Goal: Task Accomplishment & Management: Use online tool/utility

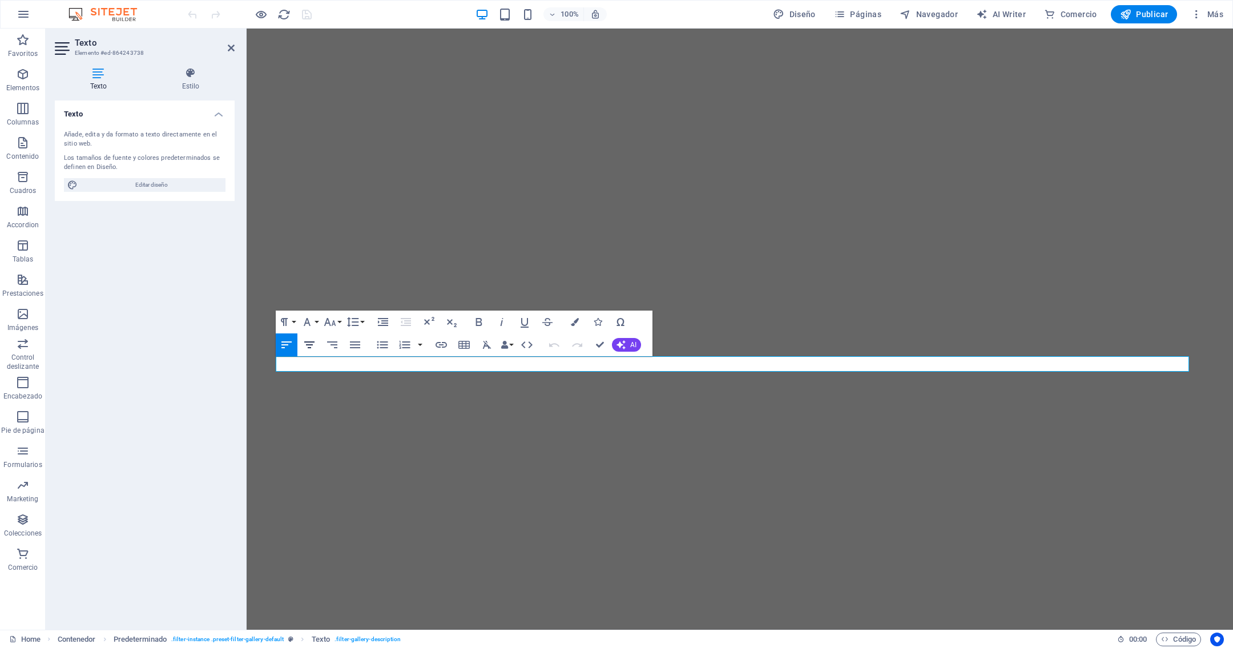
click at [305, 346] on icon "button" at bounding box center [310, 345] width 14 height 14
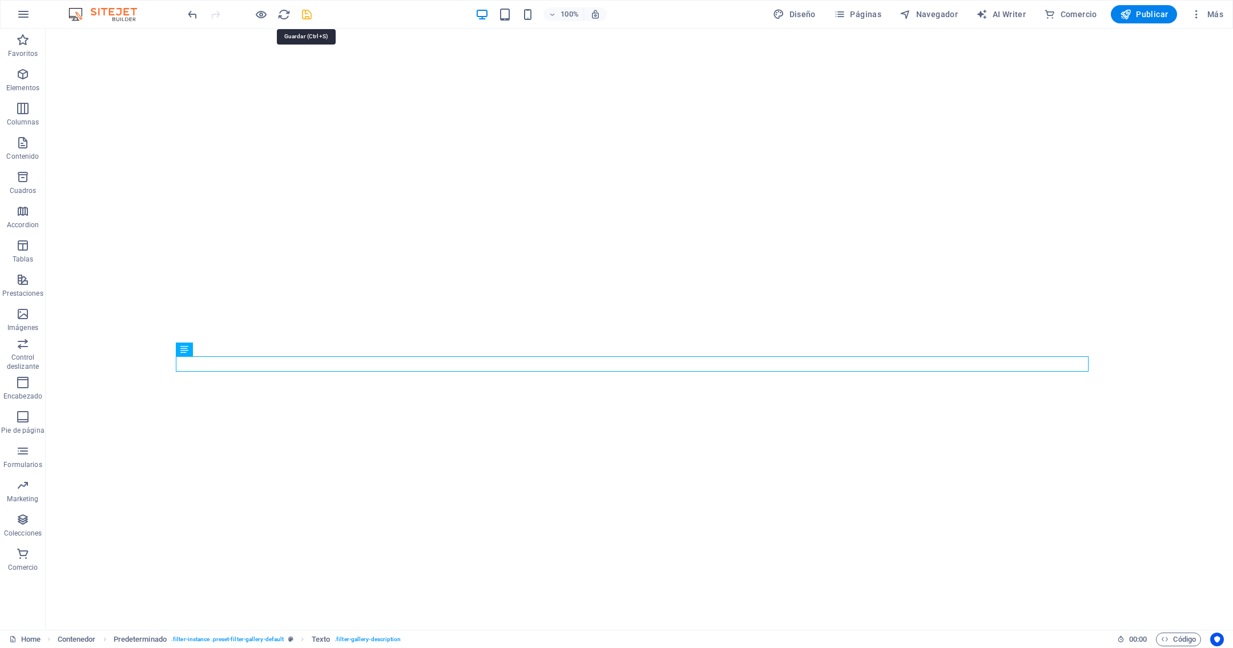
click at [305, 13] on icon "save" at bounding box center [306, 14] width 13 height 13
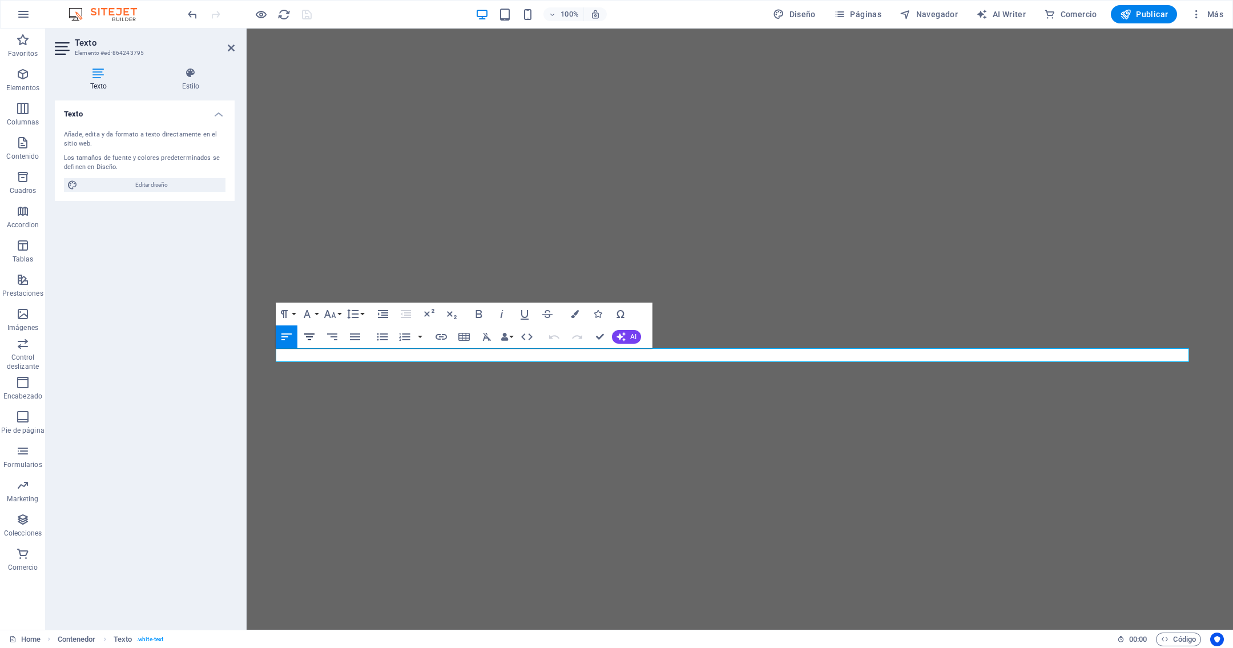
click at [309, 336] on icon "button" at bounding box center [309, 336] width 10 height 7
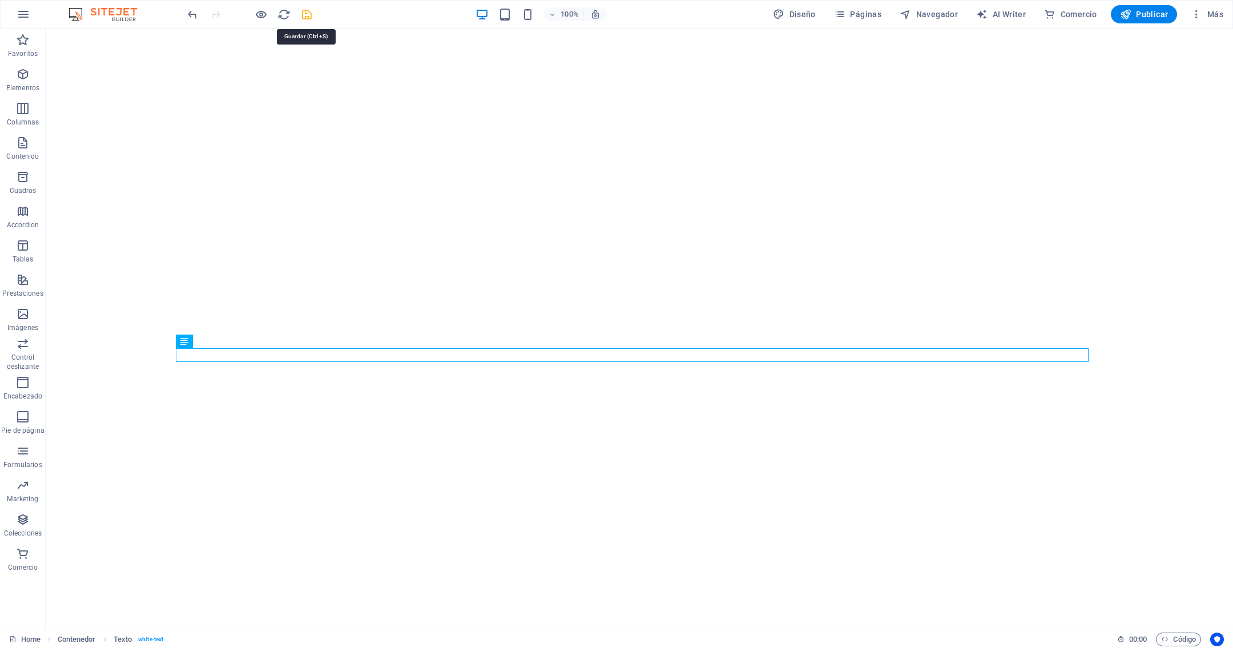
click at [304, 16] on icon "save" at bounding box center [306, 14] width 13 height 13
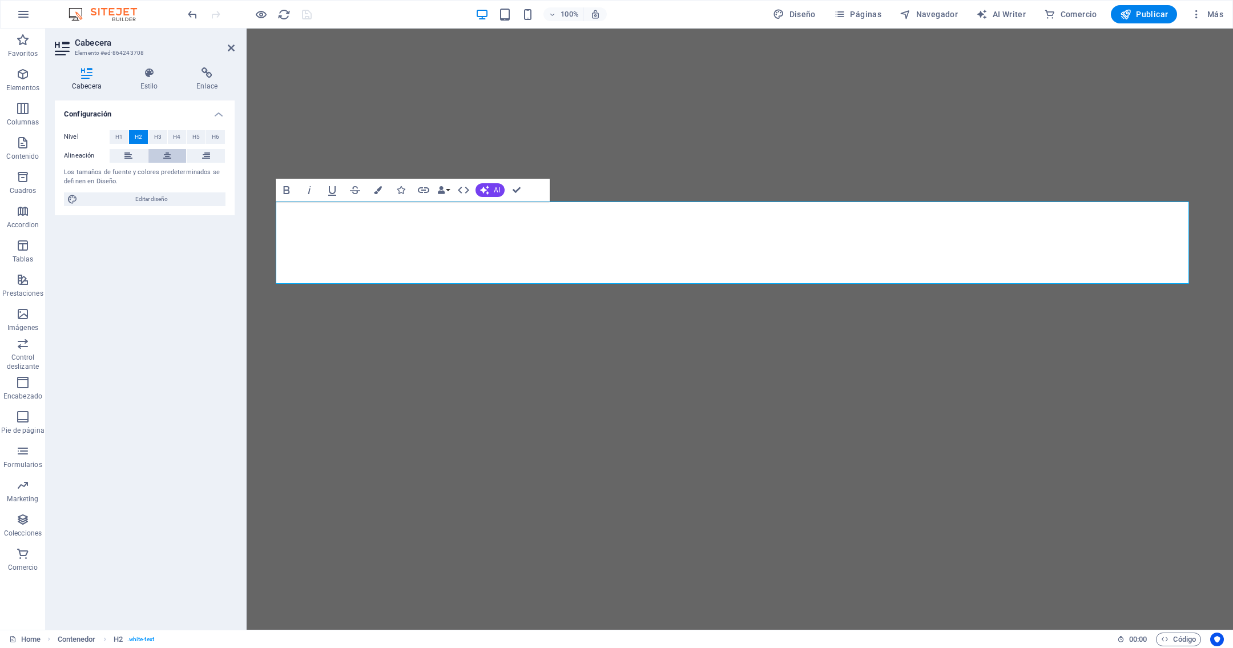
click at [163, 153] on icon at bounding box center [167, 156] width 8 height 14
click at [123, 155] on button at bounding box center [129, 156] width 38 height 14
click at [163, 158] on icon at bounding box center [167, 156] width 8 height 14
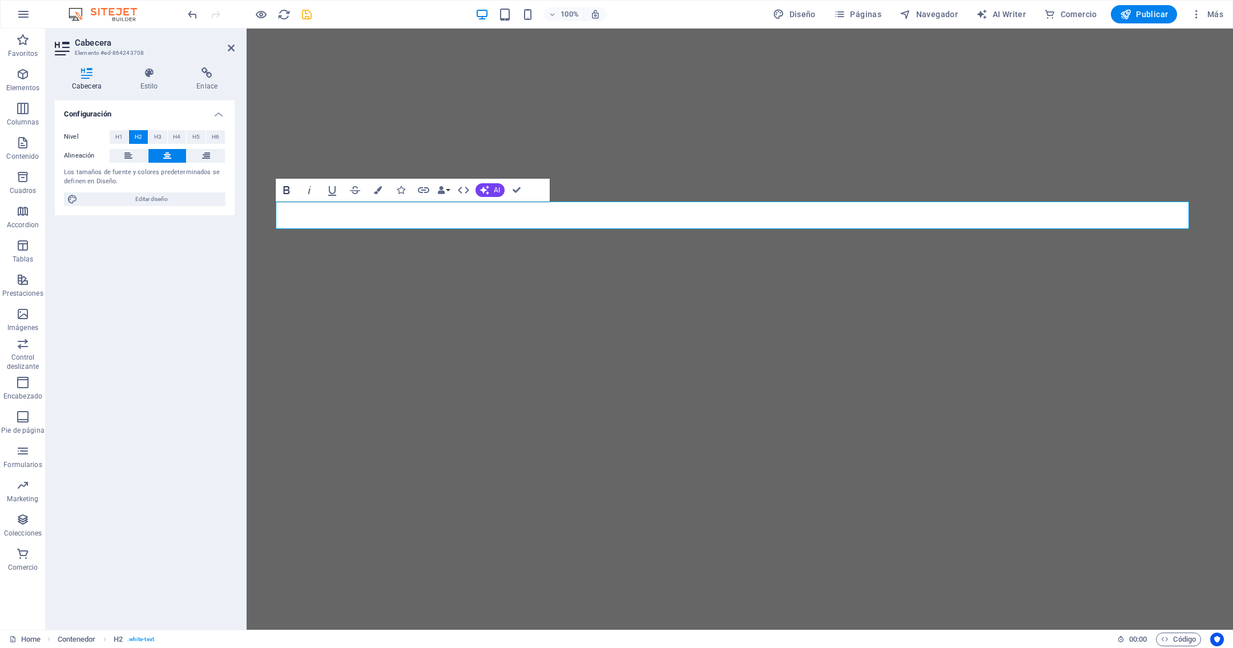
click at [287, 189] on icon "button" at bounding box center [287, 190] width 14 height 14
click at [309, 186] on icon "button" at bounding box center [310, 190] width 14 height 14
click at [307, 15] on icon "save" at bounding box center [306, 14] width 13 height 13
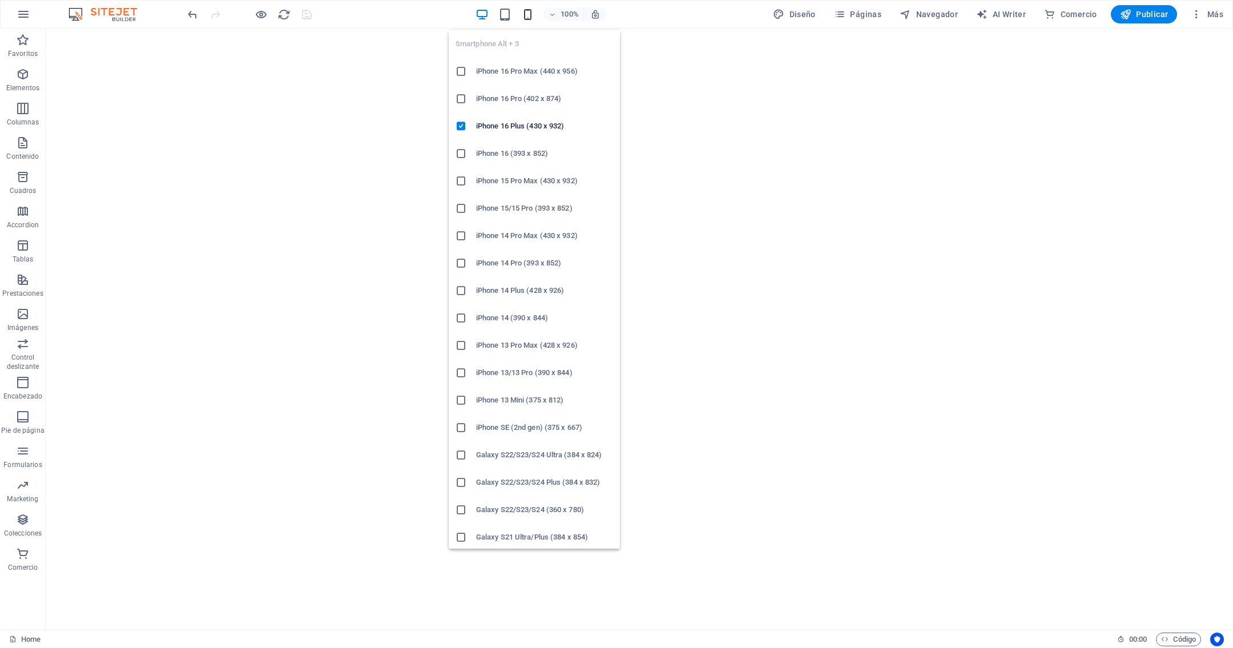
click at [531, 17] on icon "button" at bounding box center [527, 14] width 13 height 13
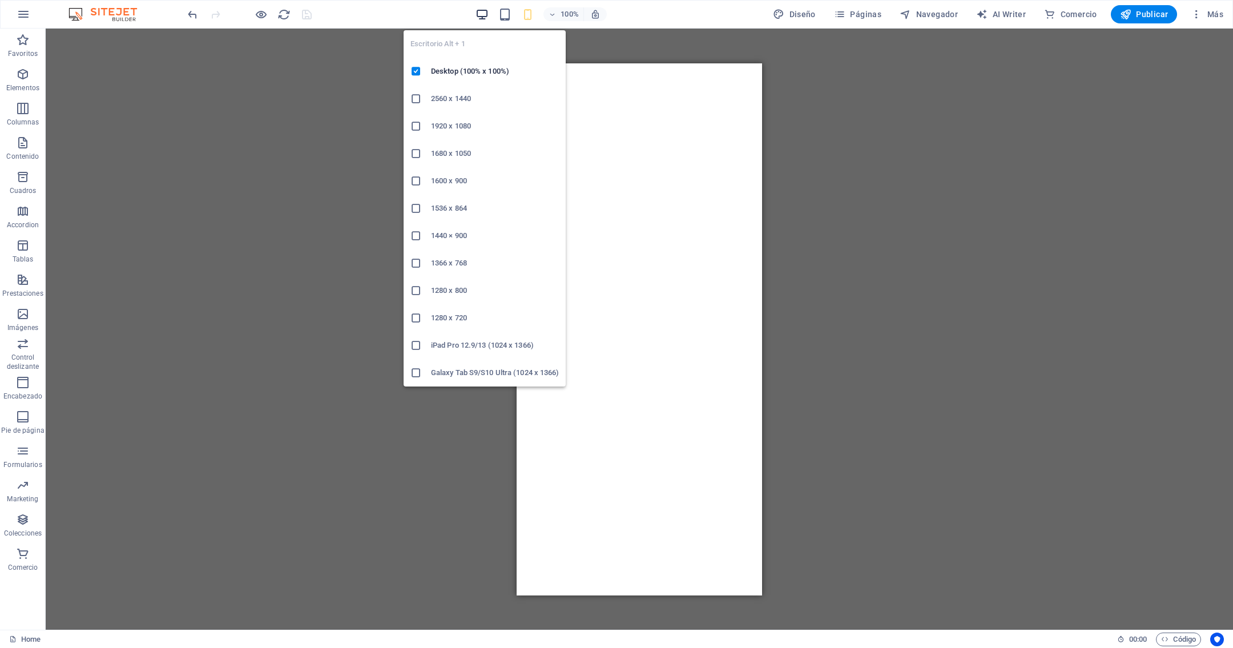
click at [482, 17] on icon "button" at bounding box center [482, 14] width 13 height 13
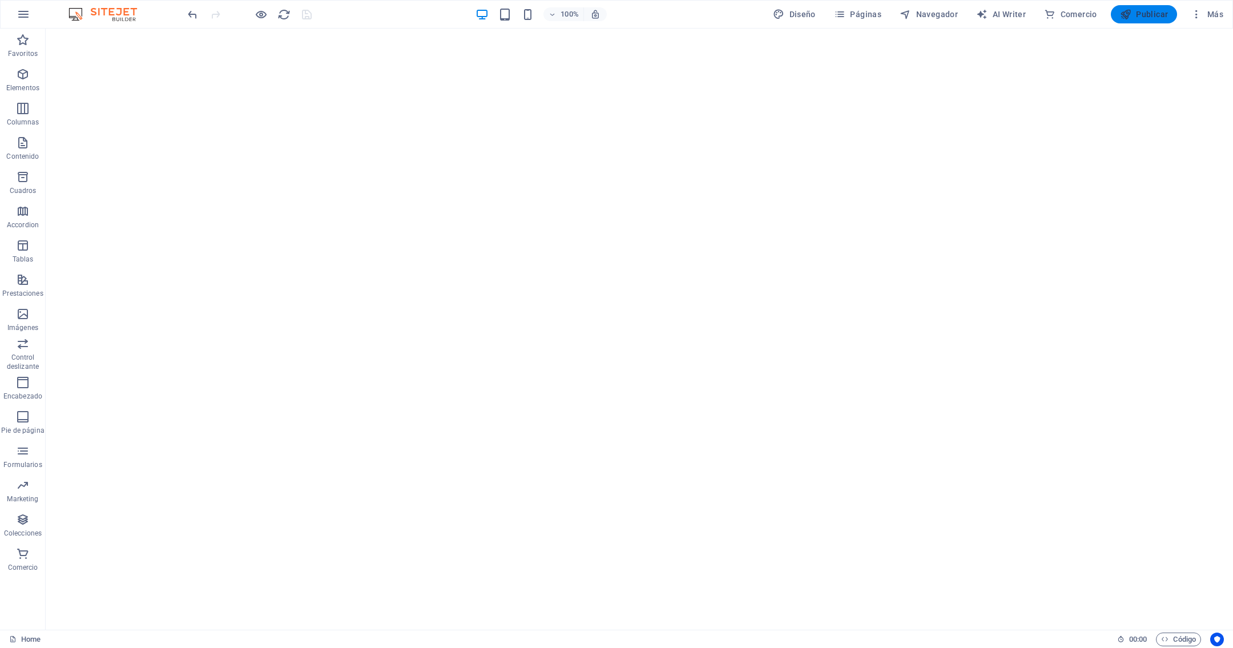
click at [1137, 9] on span "Publicar" at bounding box center [1144, 14] width 49 height 11
